Goal: Task Accomplishment & Management: Manage account settings

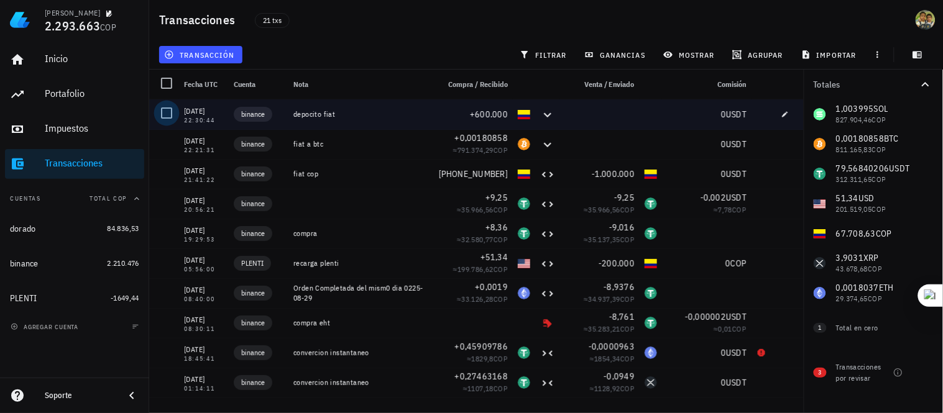
click at [165, 114] on div at bounding box center [166, 113] width 21 height 21
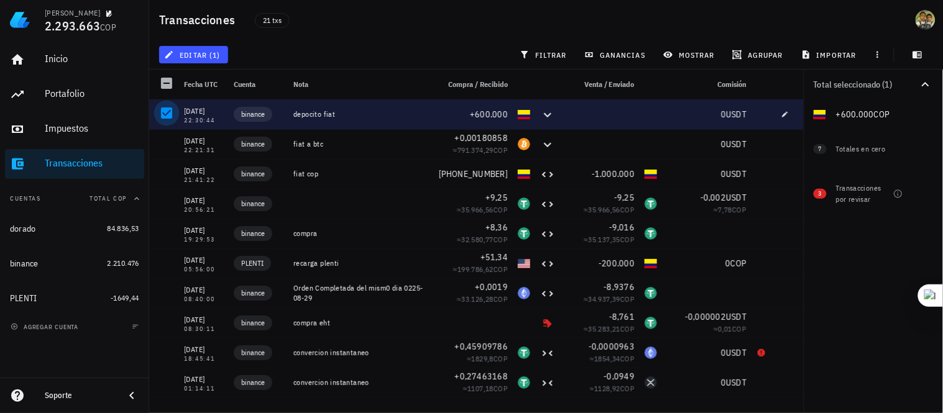
click at [169, 109] on div at bounding box center [166, 113] width 21 height 21
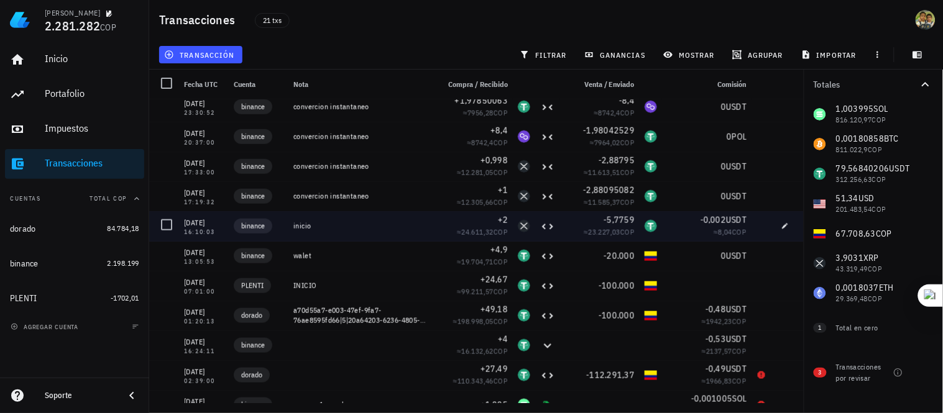
scroll to position [321, 0]
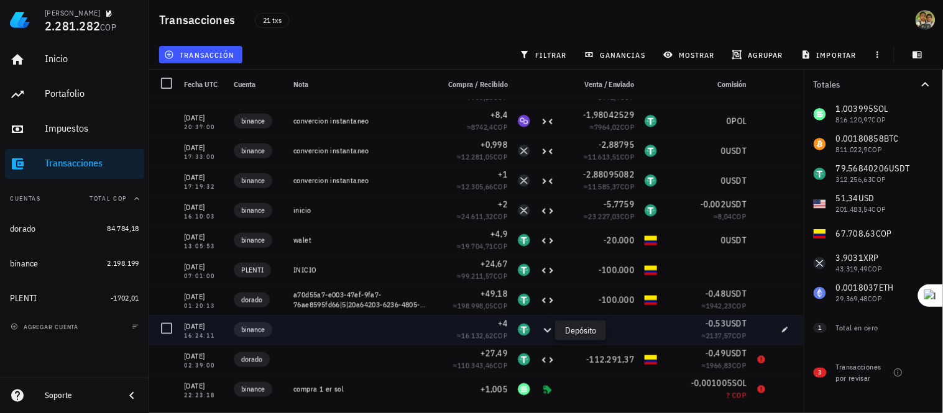
click at [544, 331] on icon at bounding box center [547, 330] width 7 height 4
click at [540, 329] on icon at bounding box center [547, 330] width 15 height 15
click at [544, 332] on icon at bounding box center [547, 330] width 7 height 4
click at [540, 331] on icon at bounding box center [547, 330] width 15 height 15
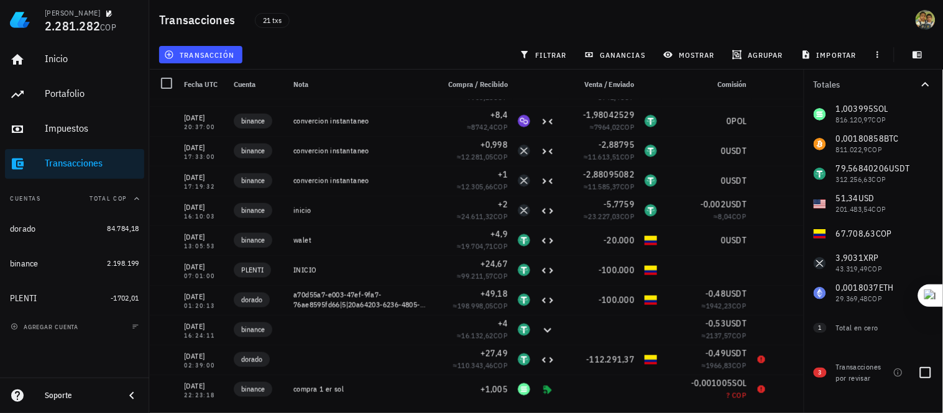
click at [819, 372] on span "3" at bounding box center [819, 373] width 3 height 10
click at [822, 371] on span "3" at bounding box center [819, 373] width 13 height 10
click at [926, 373] on div at bounding box center [925, 372] width 21 height 21
checkbox input "true"
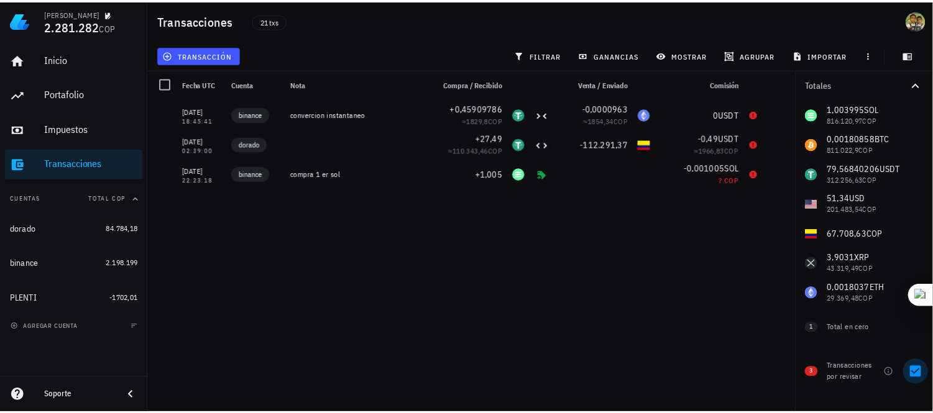
scroll to position [0, 0]
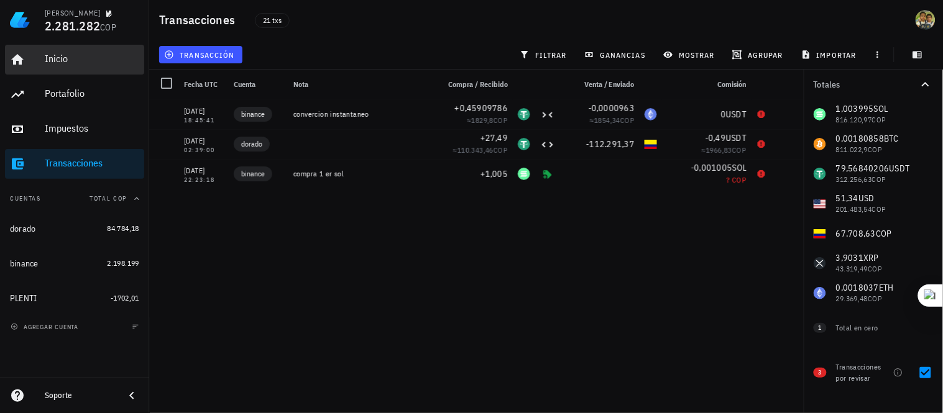
click at [38, 57] on link "Inicio" at bounding box center [74, 60] width 139 height 30
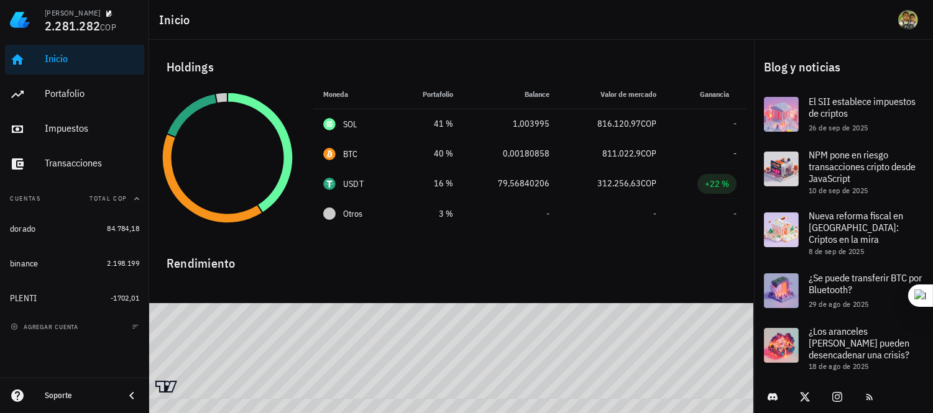
scroll to position [2, 0]
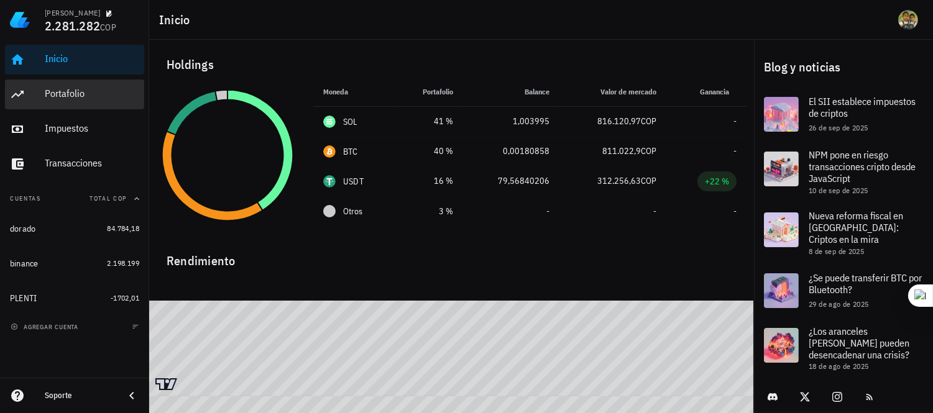
click at [65, 93] on div "Portafolio" at bounding box center [92, 94] width 94 height 12
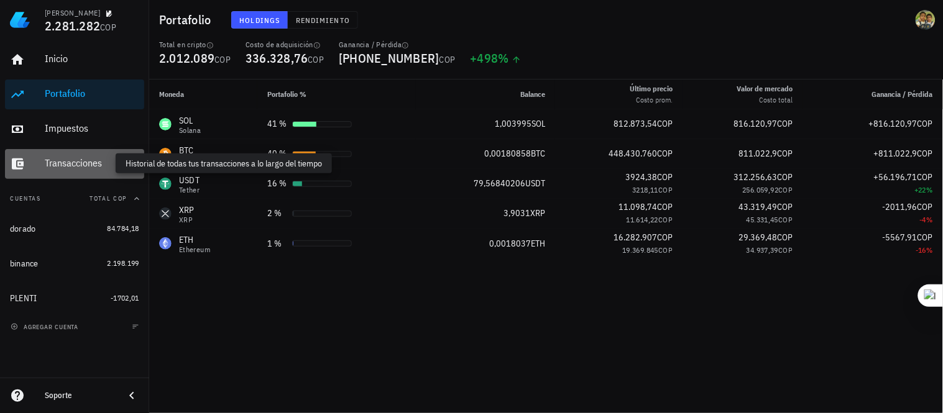
click at [86, 165] on div "Transacciones" at bounding box center [92, 163] width 94 height 12
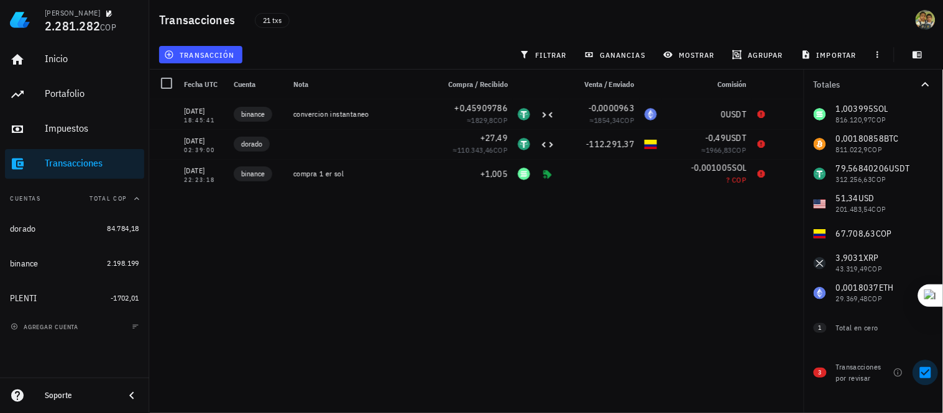
click at [927, 372] on div at bounding box center [925, 372] width 21 height 21
checkbox input "false"
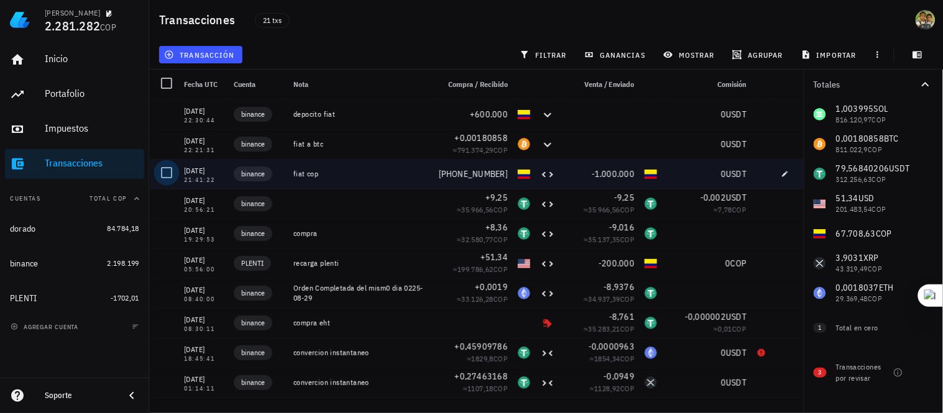
click at [166, 171] on div at bounding box center [166, 172] width 21 height 21
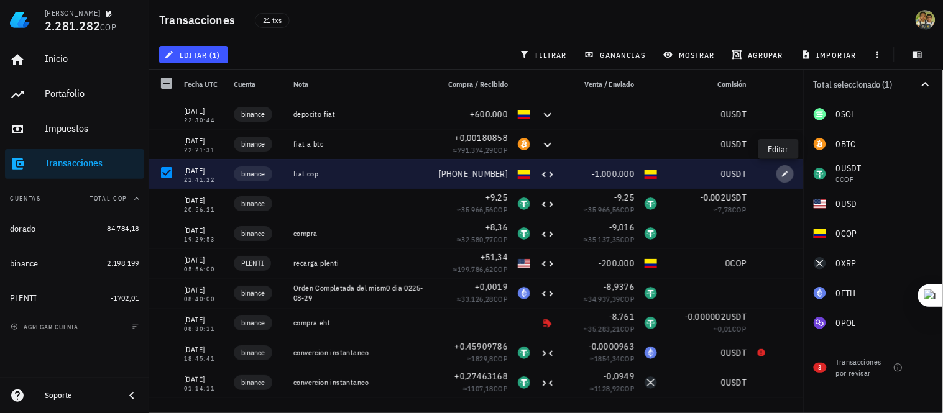
click at [782, 173] on icon "button" at bounding box center [785, 174] width 6 height 6
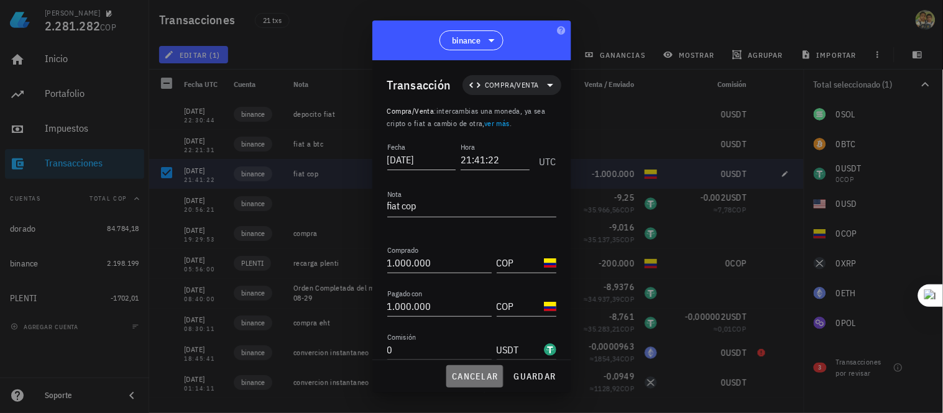
click at [492, 375] on span "cancelar" at bounding box center [474, 376] width 47 height 11
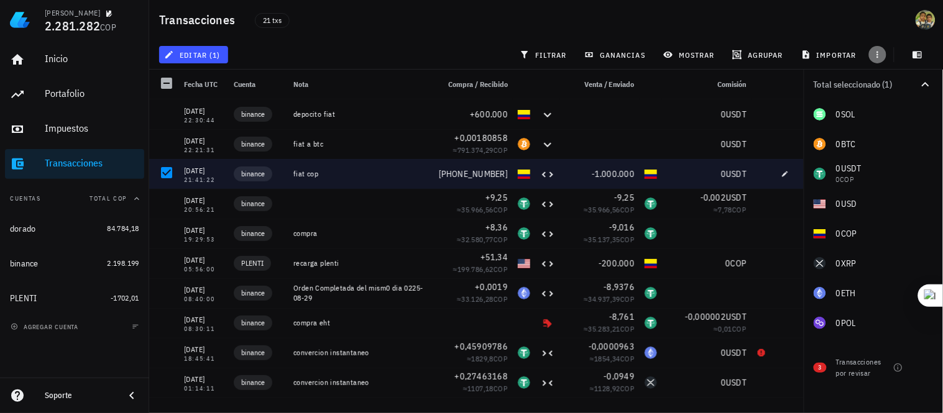
click at [874, 53] on icon "button" at bounding box center [877, 55] width 10 height 10
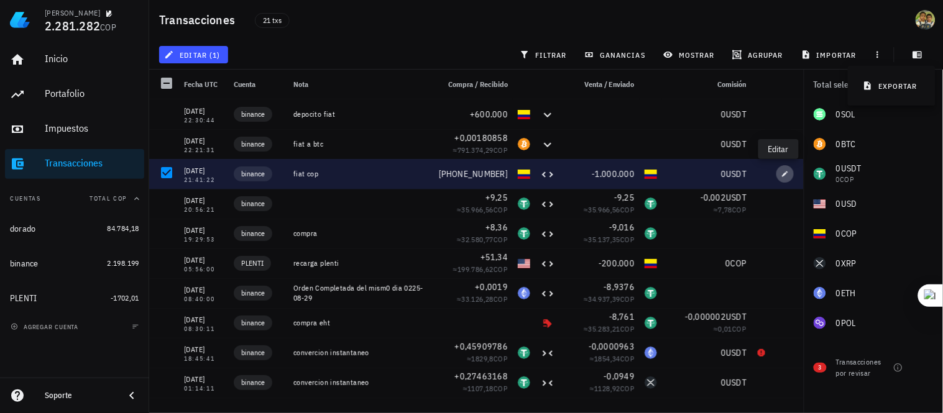
click at [781, 172] on icon "button" at bounding box center [784, 173] width 7 height 7
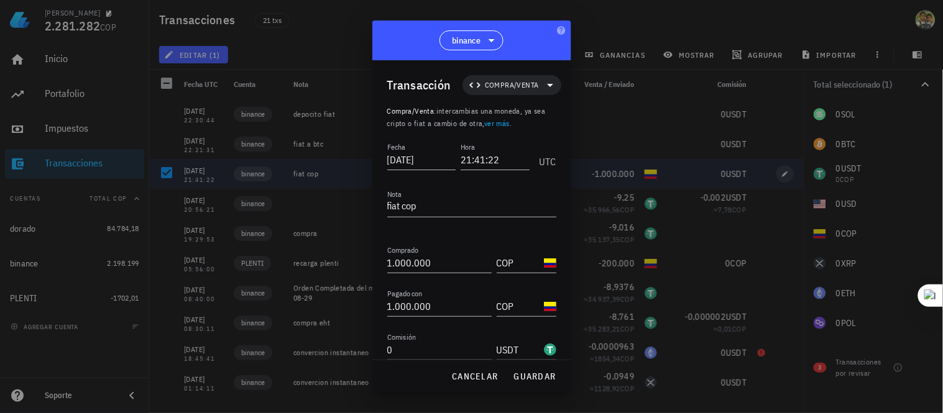
click at [777, 172] on div at bounding box center [471, 206] width 943 height 413
click at [505, 39] on div "binance" at bounding box center [471, 41] width 199 height 40
click at [600, 22] on div at bounding box center [471, 206] width 943 height 413
drag, startPoint x: 361, startPoint y: 27, endPoint x: 368, endPoint y: 25, distance: 7.9
click at [360, 28] on div at bounding box center [471, 206] width 943 height 413
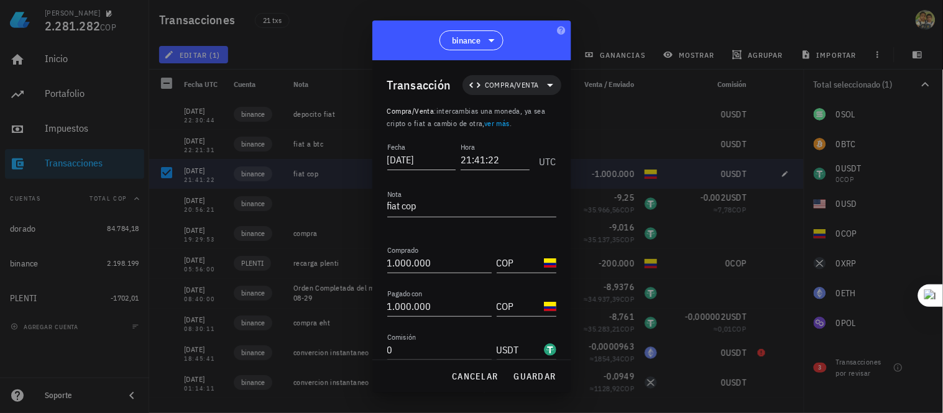
click at [342, 29] on div at bounding box center [471, 206] width 943 height 413
click at [185, 165] on div at bounding box center [471, 206] width 943 height 413
click at [469, 383] on button "cancelar" at bounding box center [474, 376] width 57 height 22
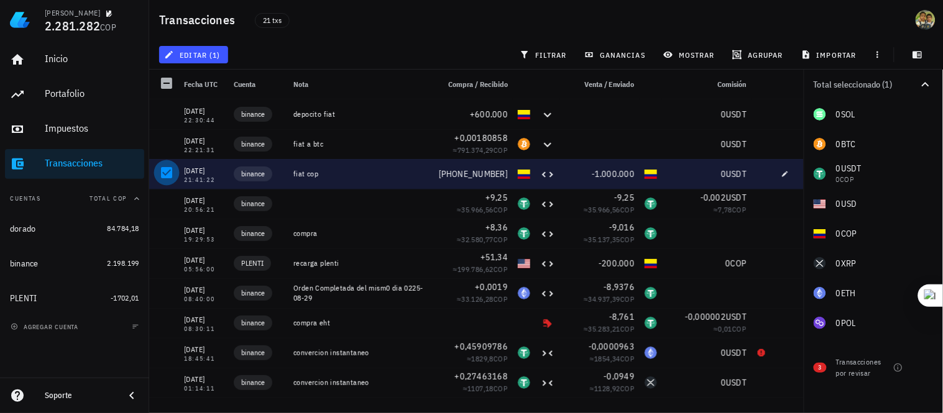
click at [165, 174] on div at bounding box center [166, 172] width 21 height 21
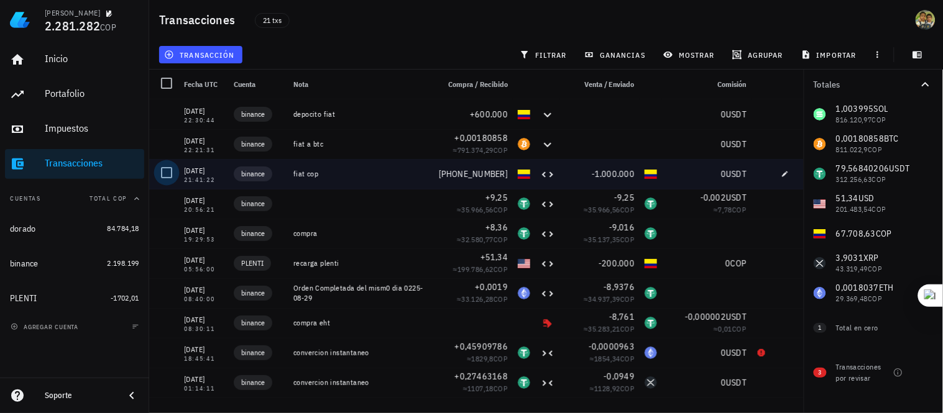
click at [171, 171] on div at bounding box center [166, 172] width 21 height 21
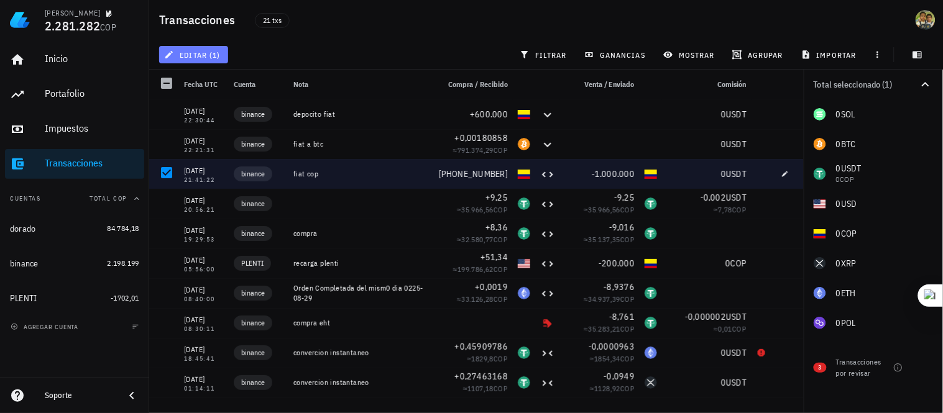
click at [199, 53] on span "editar (1)" at bounding box center [193, 55] width 53 height 10
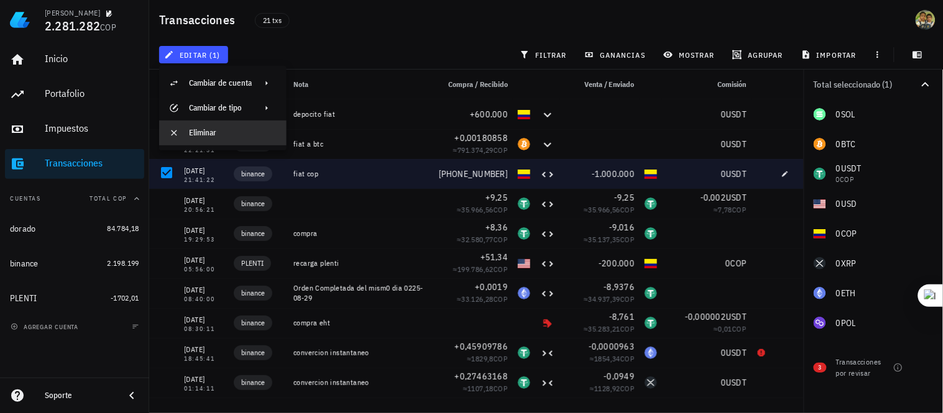
click at [203, 128] on div "Eliminar" at bounding box center [233, 133] width 88 height 10
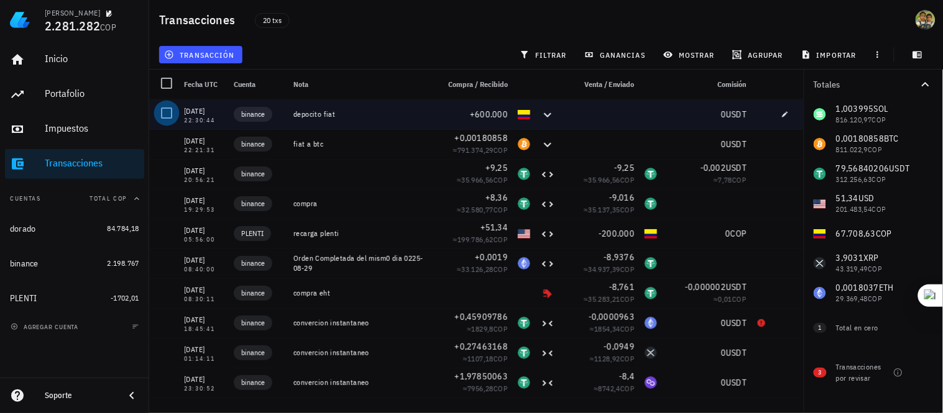
click at [165, 114] on div at bounding box center [166, 113] width 21 height 21
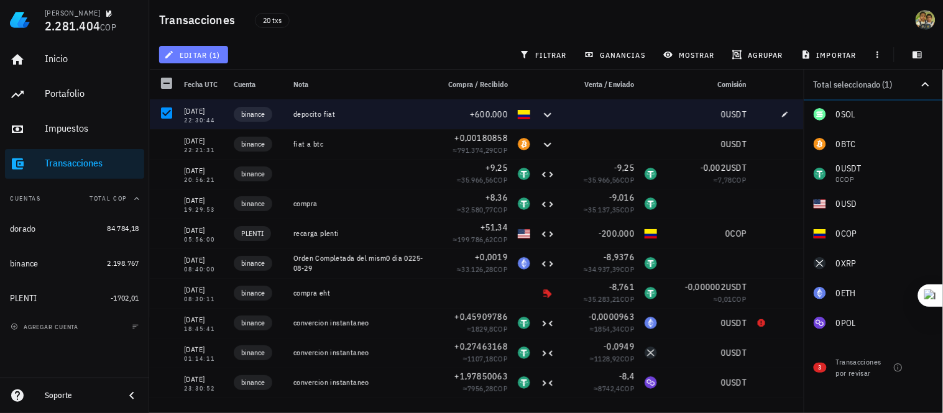
click at [202, 57] on span "editar (1)" at bounding box center [193, 55] width 53 height 10
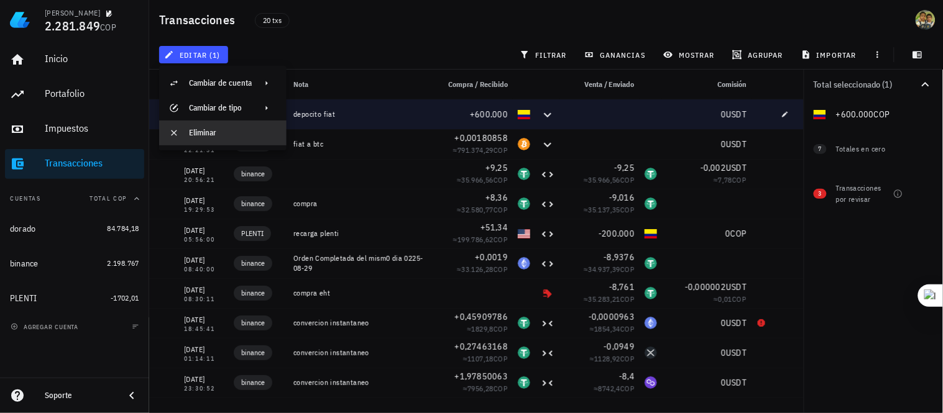
click at [210, 130] on div "Eliminar" at bounding box center [233, 133] width 88 height 10
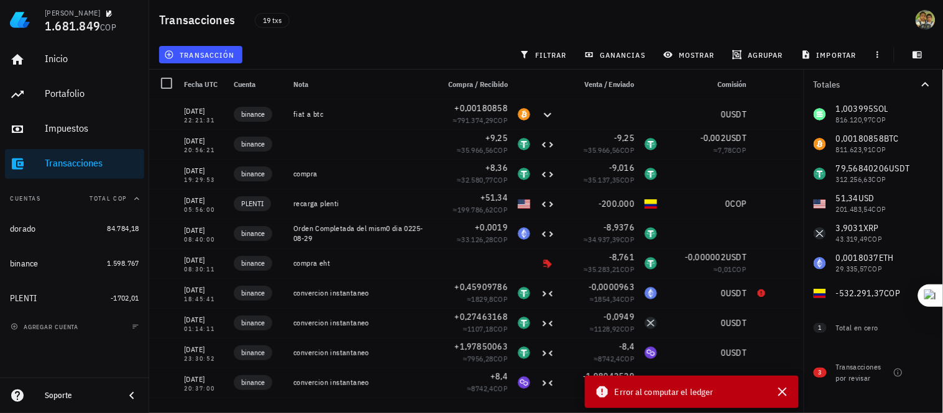
click at [669, 396] on span "Error al computar el ledger" at bounding box center [664, 392] width 99 height 14
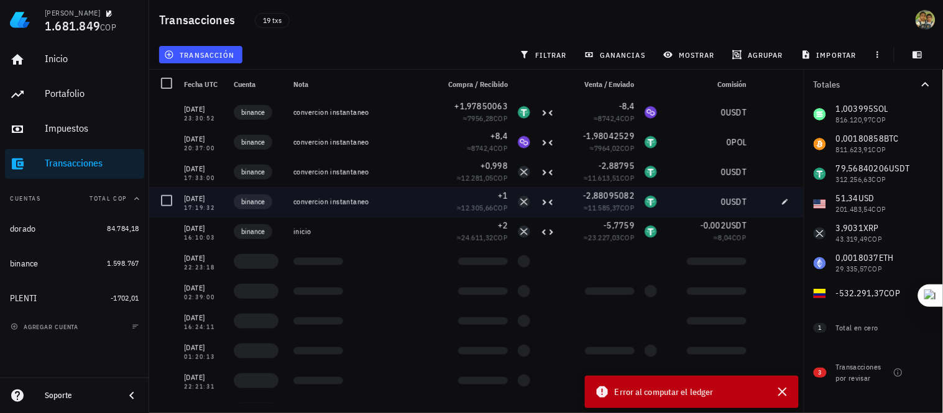
scroll to position [262, 0]
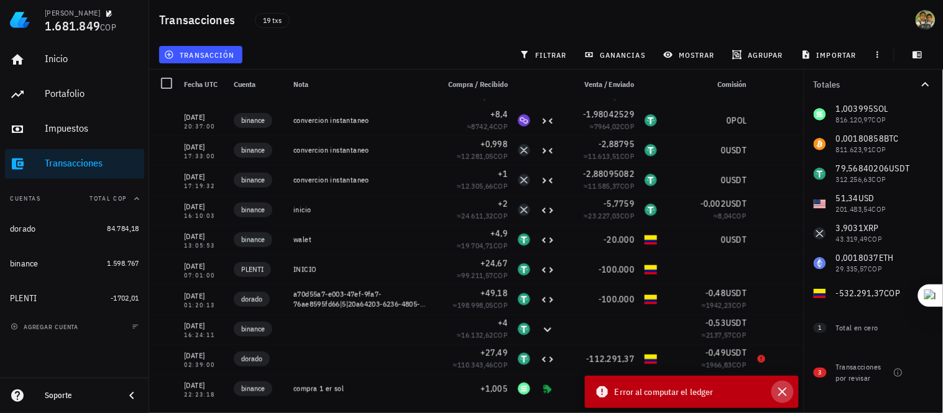
click at [782, 392] on icon "button" at bounding box center [782, 392] width 9 height 9
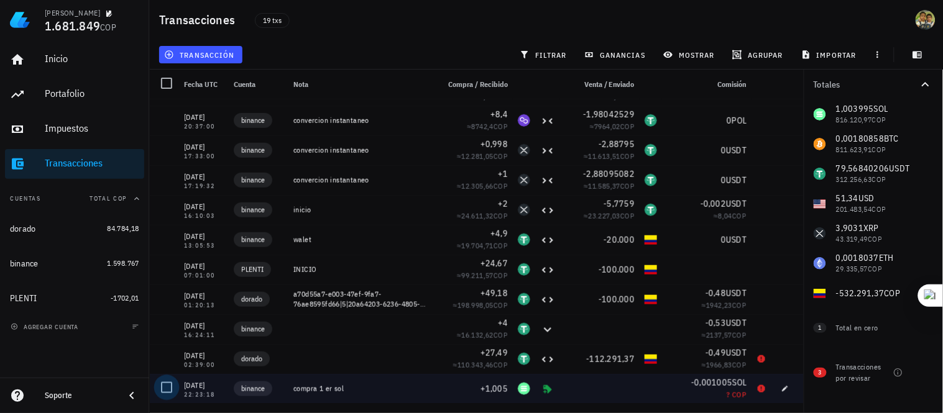
click at [164, 388] on div at bounding box center [166, 387] width 21 height 21
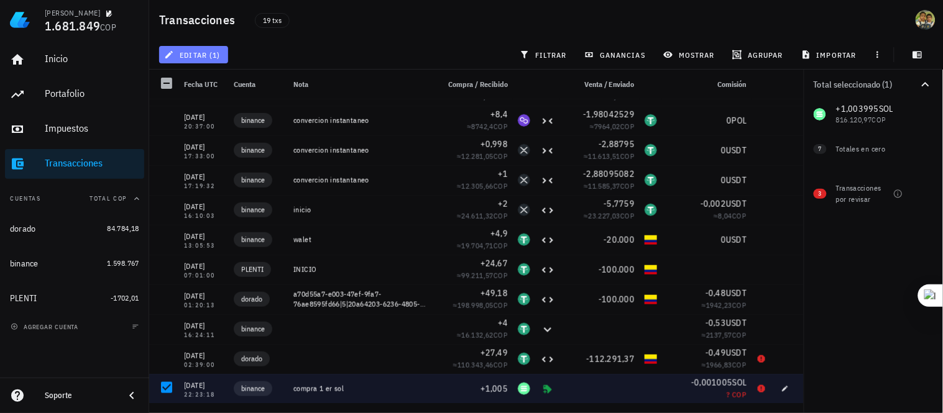
click at [201, 60] on button "editar (1)" at bounding box center [193, 54] width 69 height 17
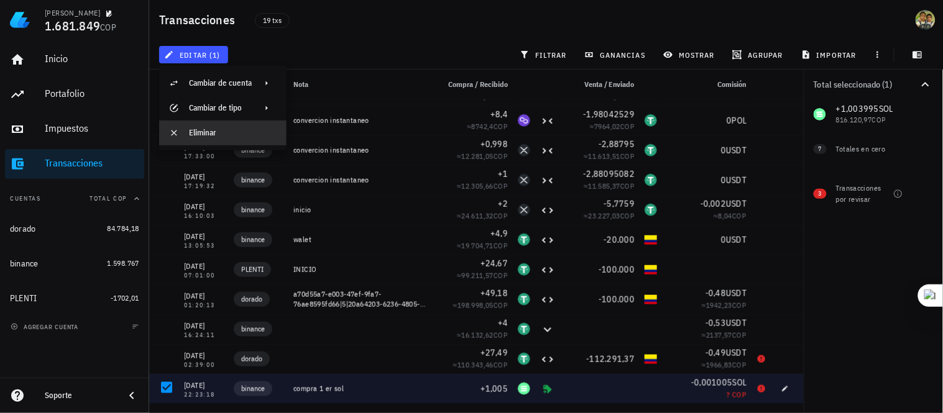
click at [221, 128] on div "Eliminar" at bounding box center [233, 133] width 88 height 10
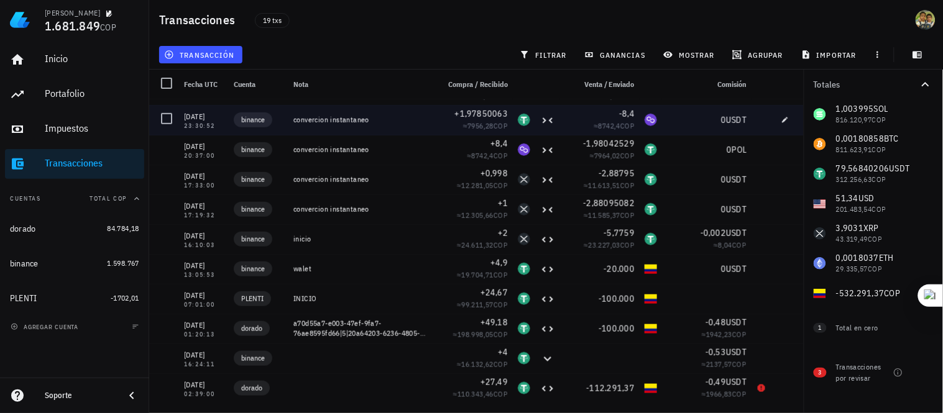
scroll to position [232, 0]
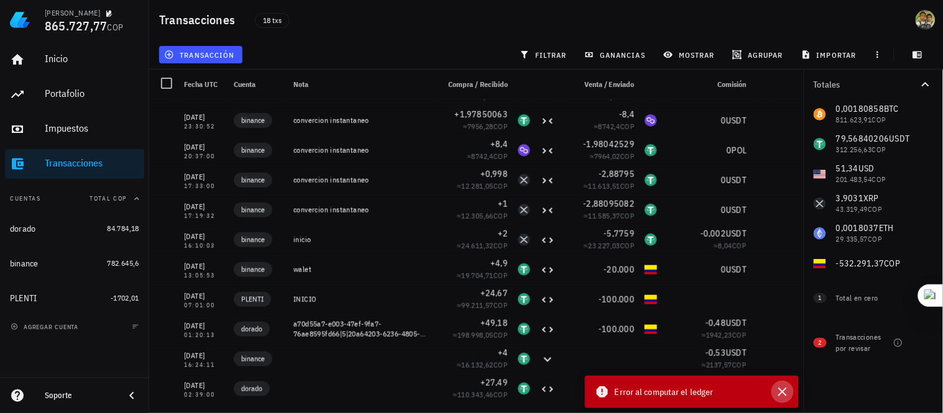
click at [785, 392] on icon "button" at bounding box center [782, 392] width 15 height 15
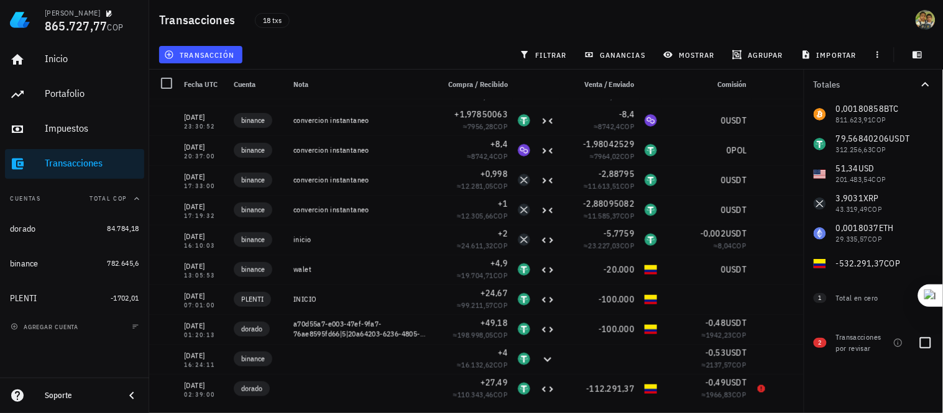
click at [820, 342] on span "2" at bounding box center [819, 343] width 3 height 10
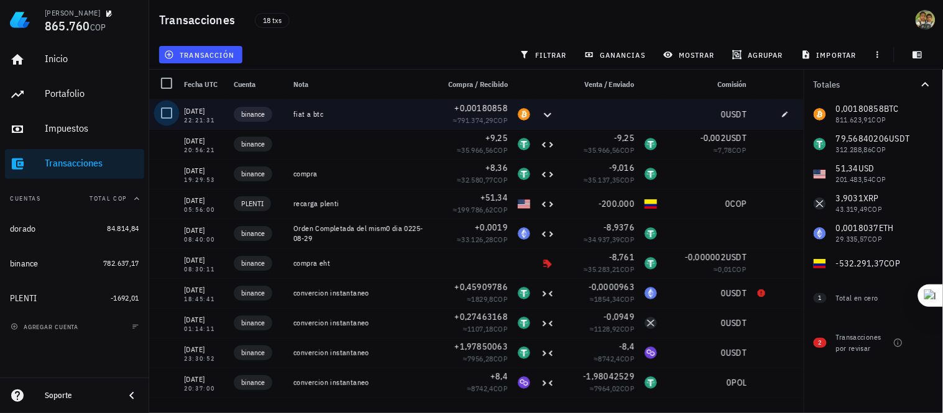
click at [167, 108] on div at bounding box center [166, 113] width 21 height 21
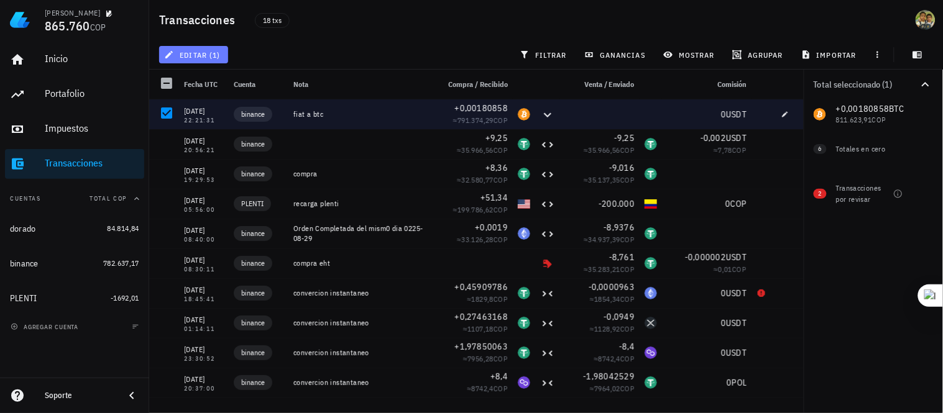
click at [219, 56] on span "editar (1)" at bounding box center [193, 55] width 53 height 10
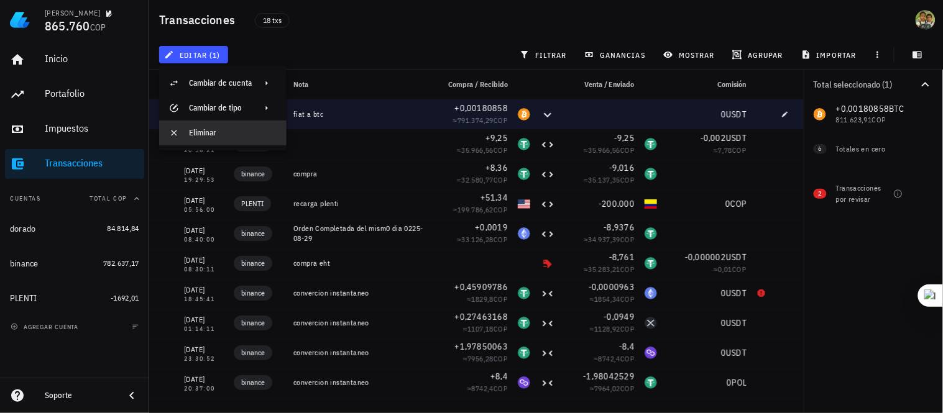
click at [226, 124] on div "Eliminar" at bounding box center [233, 133] width 88 height 20
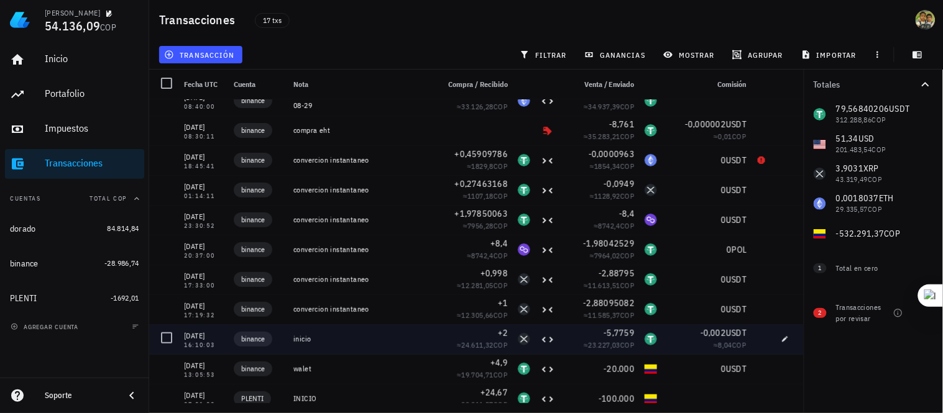
scroll to position [202, 0]
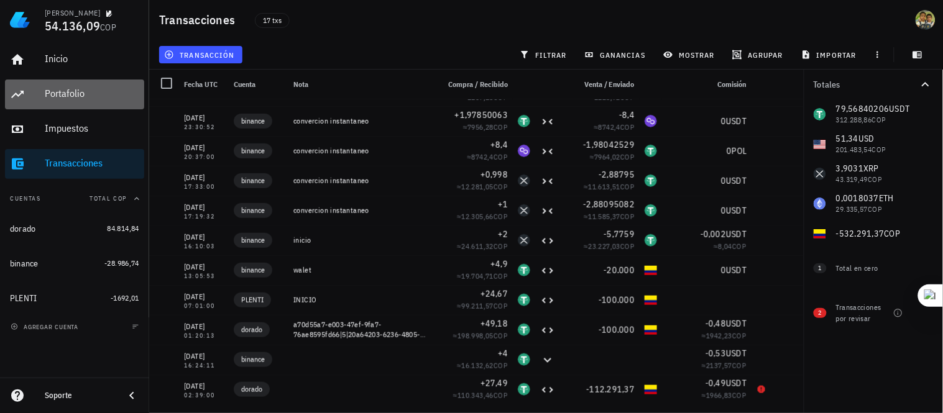
click at [54, 95] on div "Portafolio" at bounding box center [92, 94] width 94 height 12
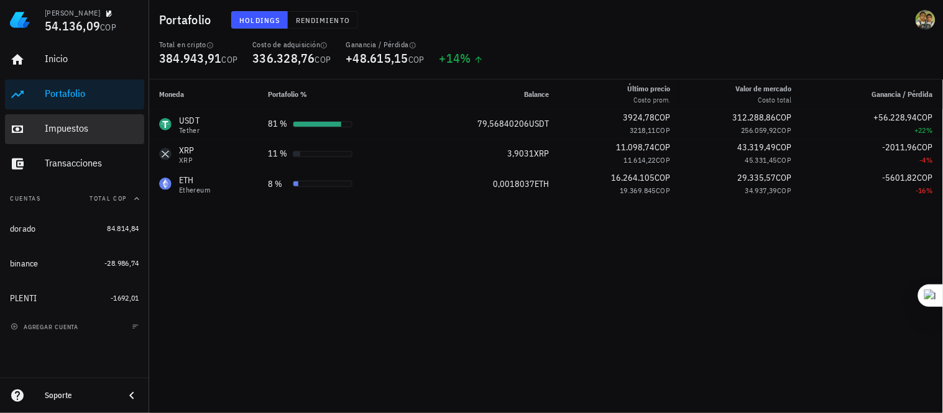
click at [85, 121] on div "Impuestos" at bounding box center [92, 129] width 94 height 28
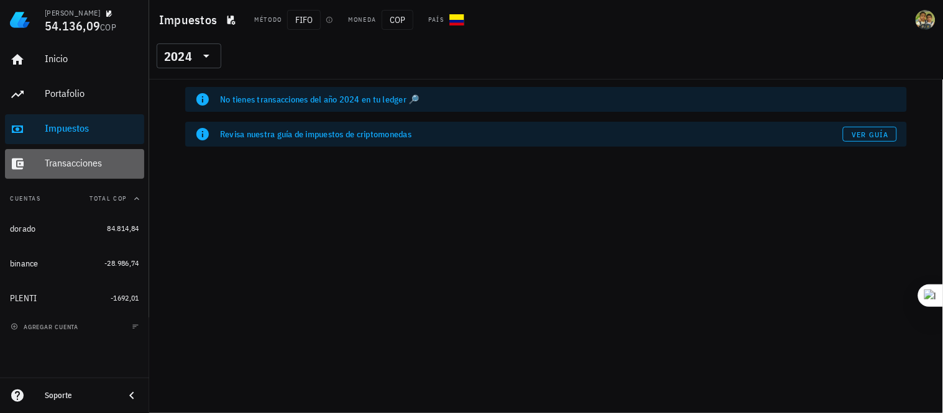
click at [75, 165] on div "Transacciones" at bounding box center [92, 163] width 94 height 12
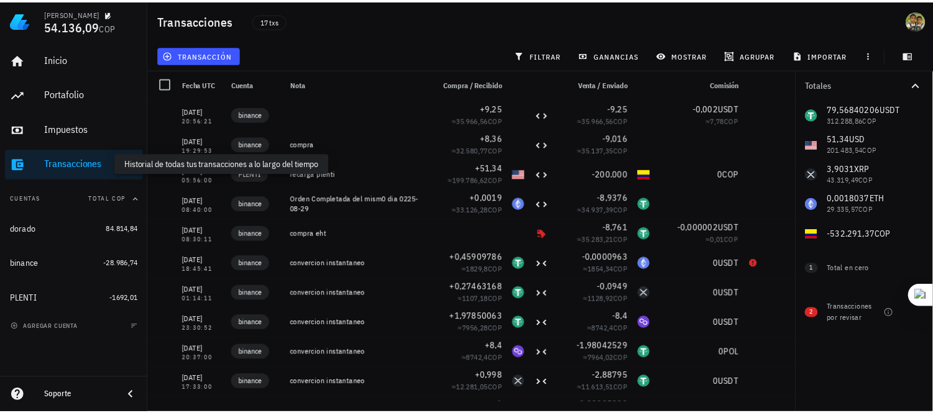
scroll to position [133, 0]
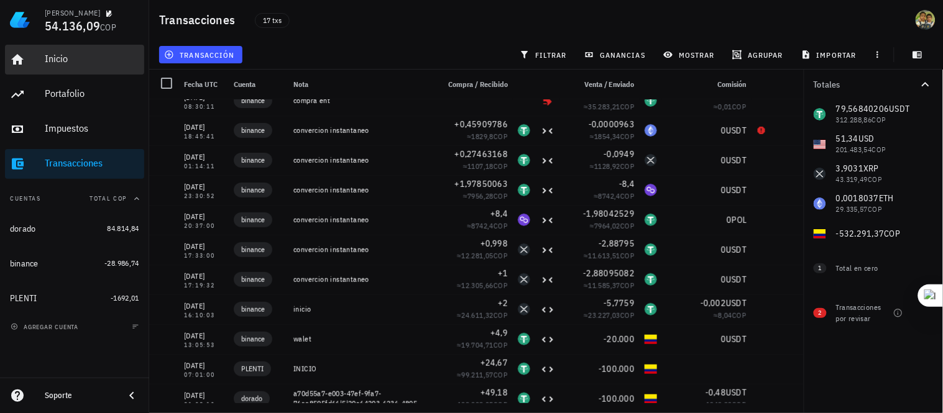
click at [71, 60] on div "Inicio" at bounding box center [92, 59] width 94 height 12
